Goal: Check status: Check status

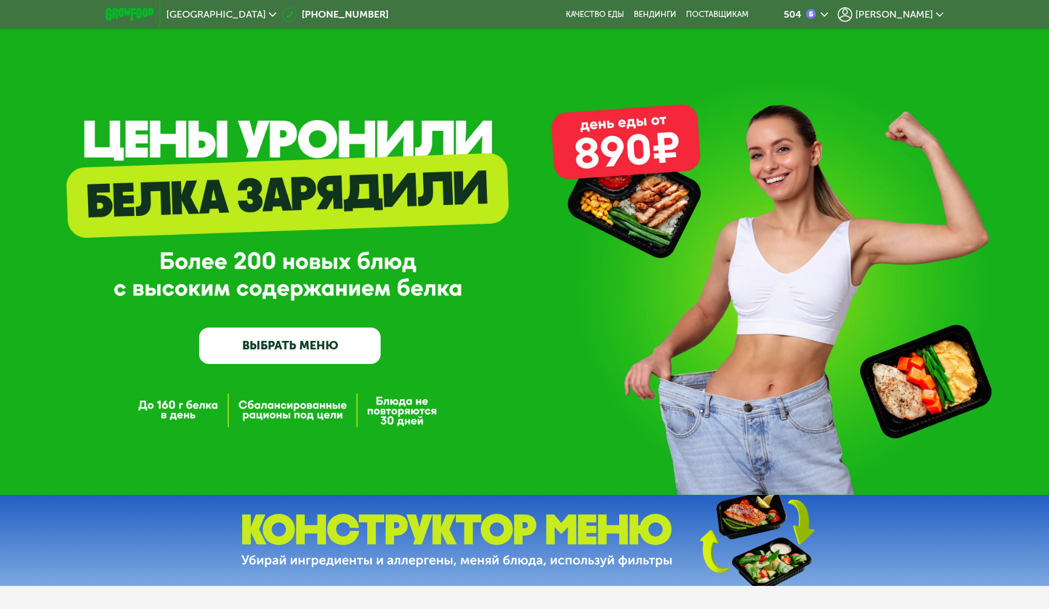
click at [909, 18] on span "[PERSON_NAME]" at bounding box center [894, 15] width 78 height 10
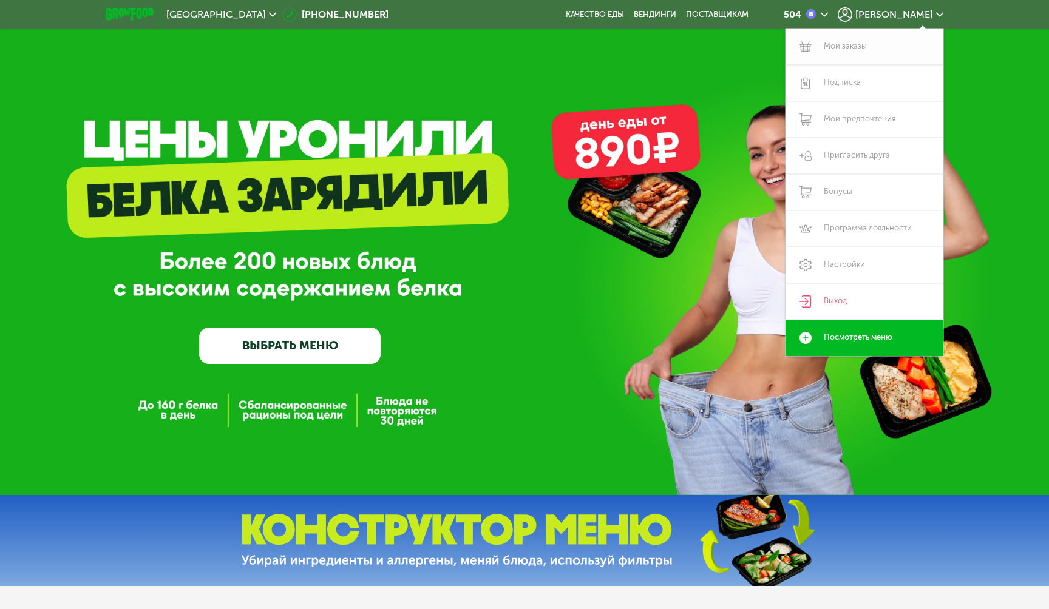
click at [835, 59] on link "Мои заказы" at bounding box center [864, 47] width 158 height 36
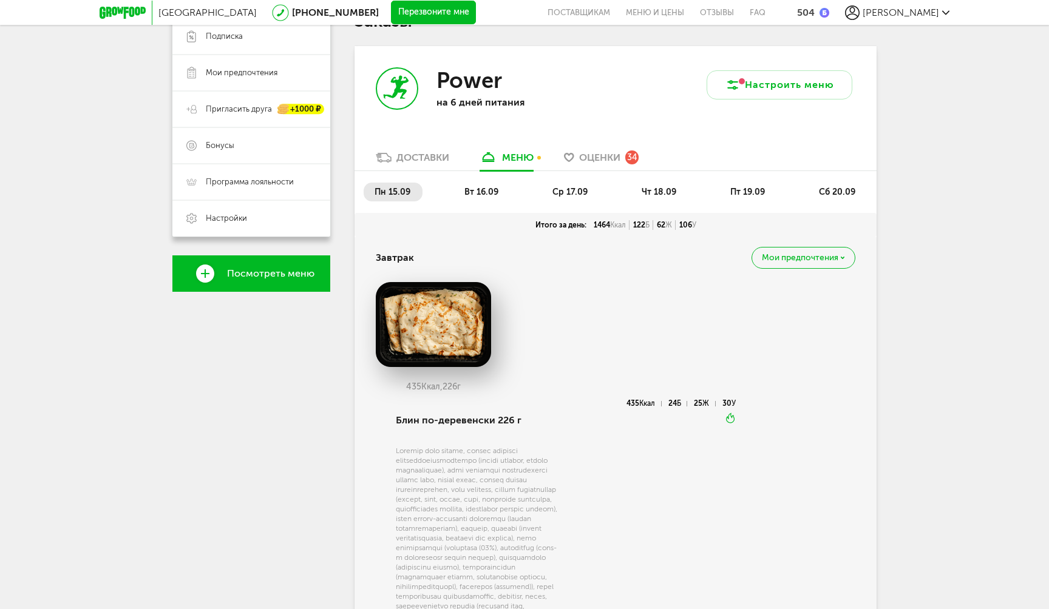
scroll to position [84, 0]
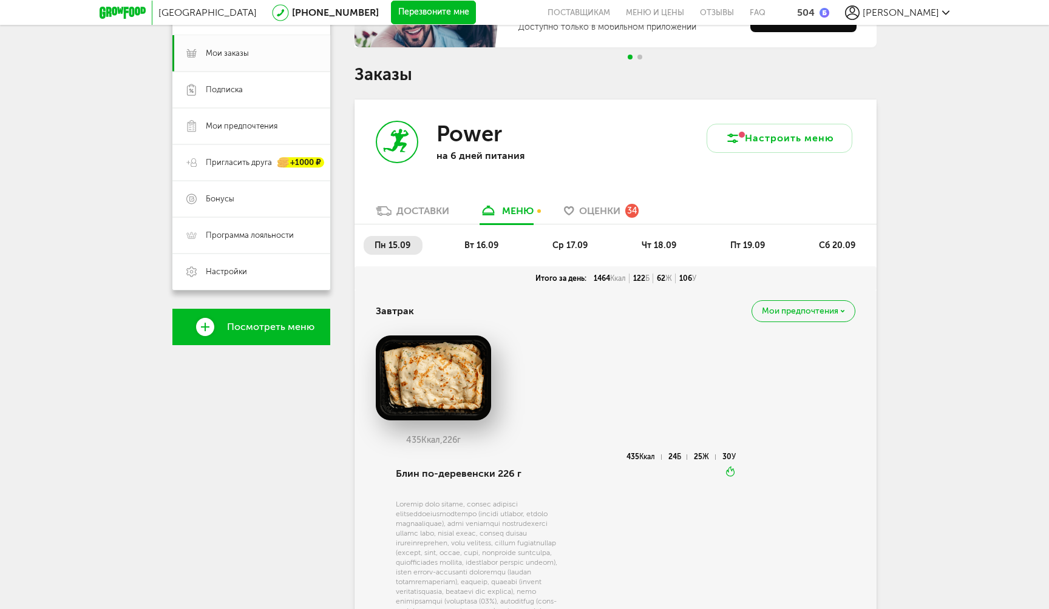
click at [641, 57] on span "Go to slide 2" at bounding box center [639, 57] width 5 height 5
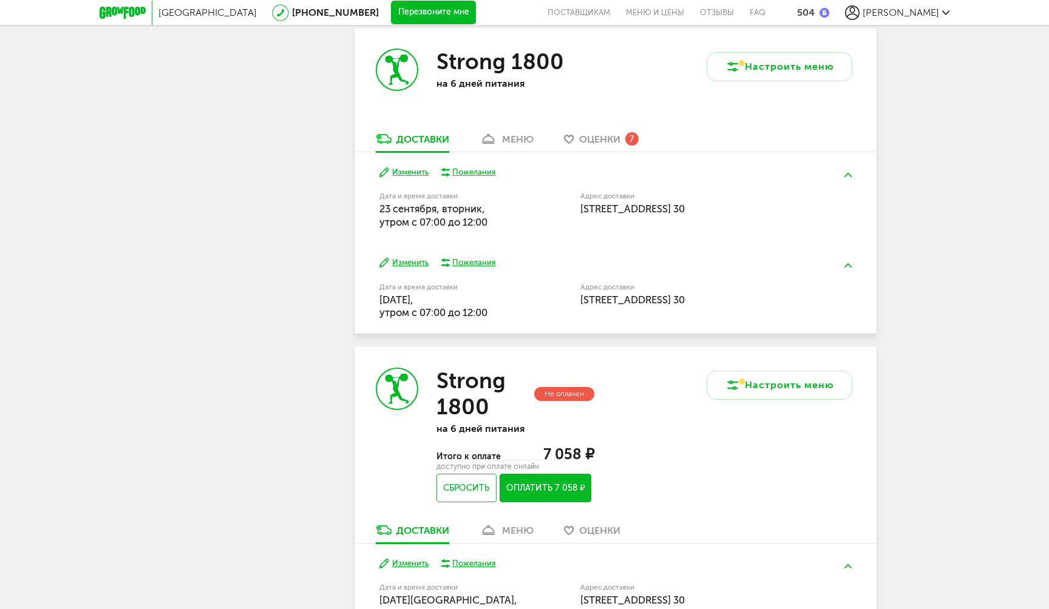
click at [494, 152] on link "меню" at bounding box center [506, 141] width 66 height 19
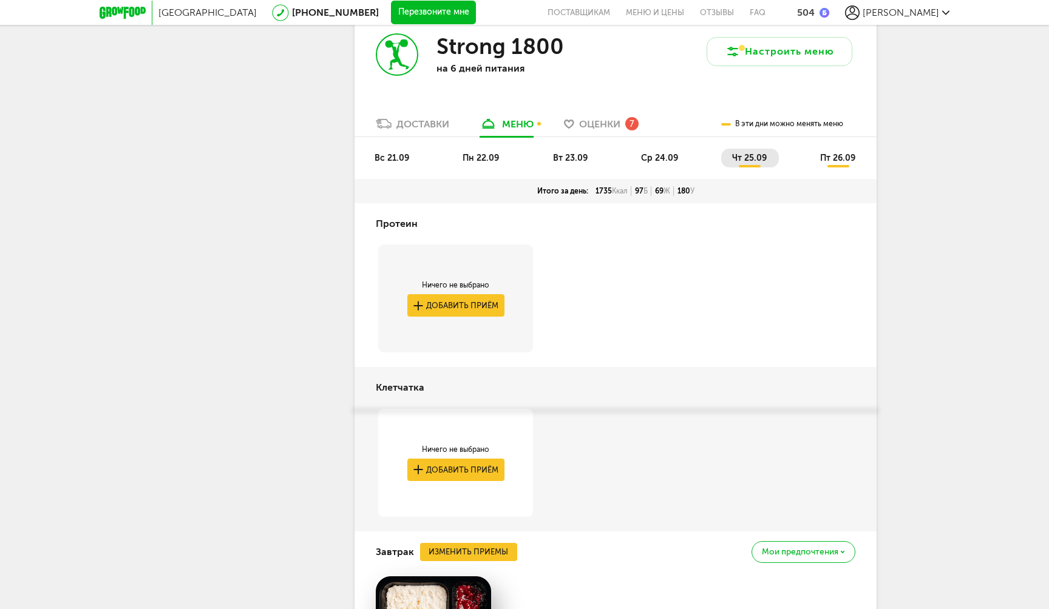
scroll to position [2130, 0]
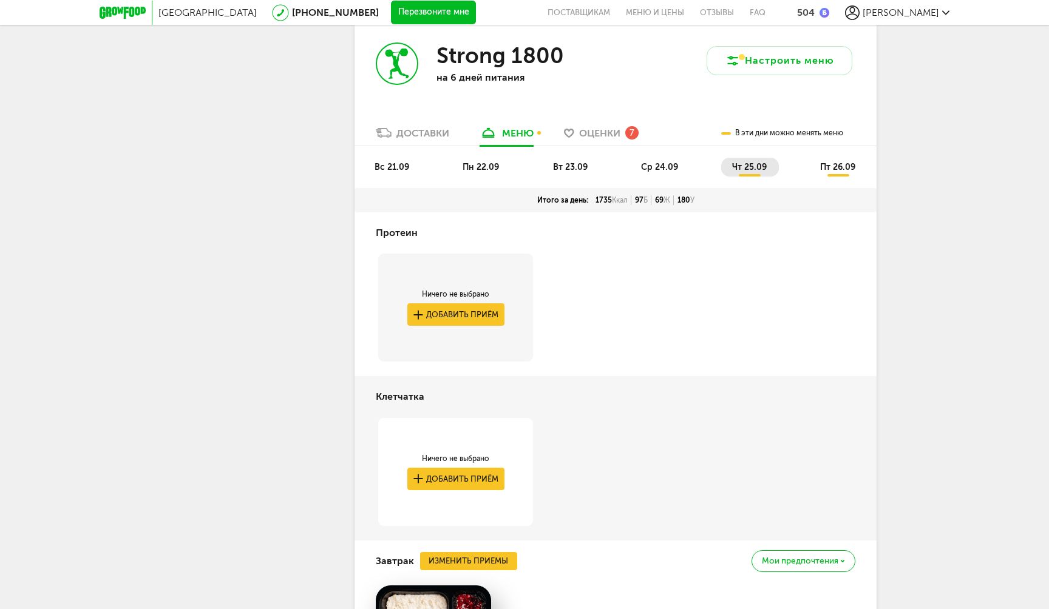
click at [412, 177] on li "вс 21.09" at bounding box center [393, 167] width 58 height 19
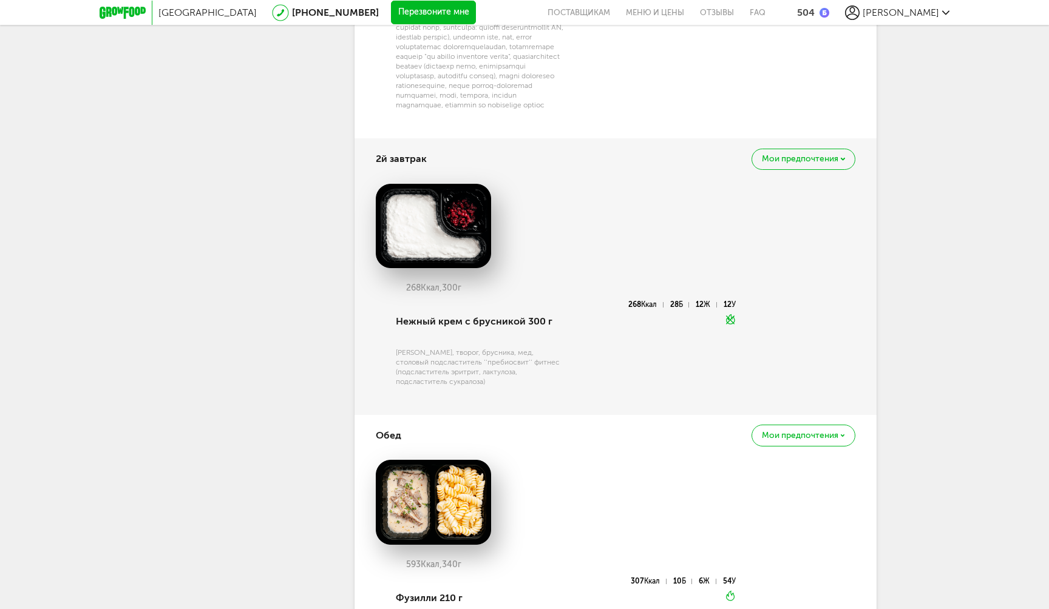
scroll to position [2664, 0]
